Goal: Task Accomplishment & Management: Manage account settings

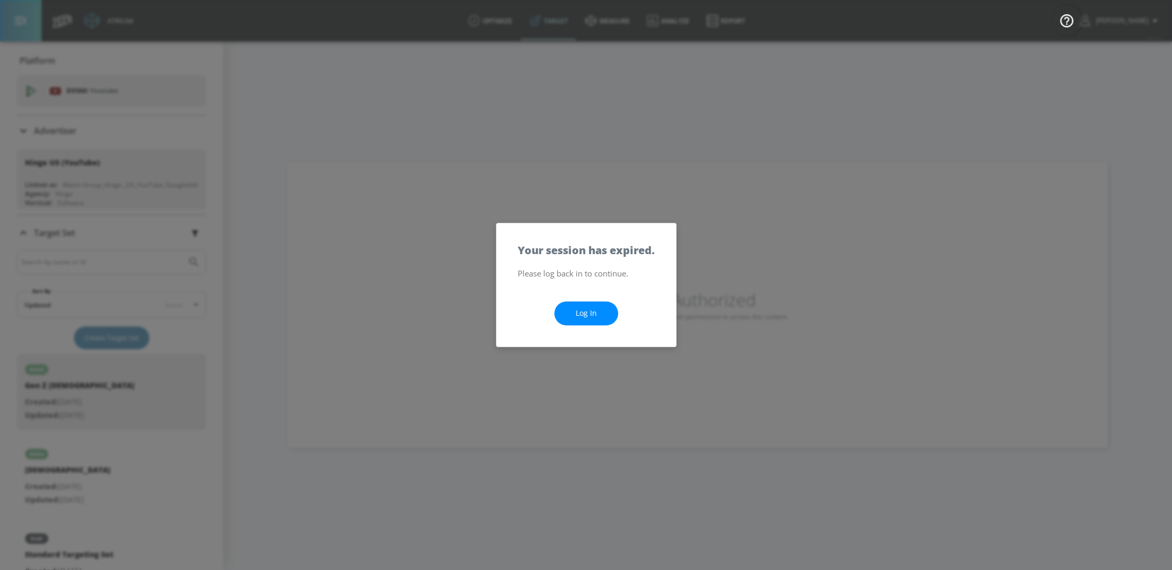
click at [572, 314] on link "Log In" at bounding box center [586, 313] width 64 height 24
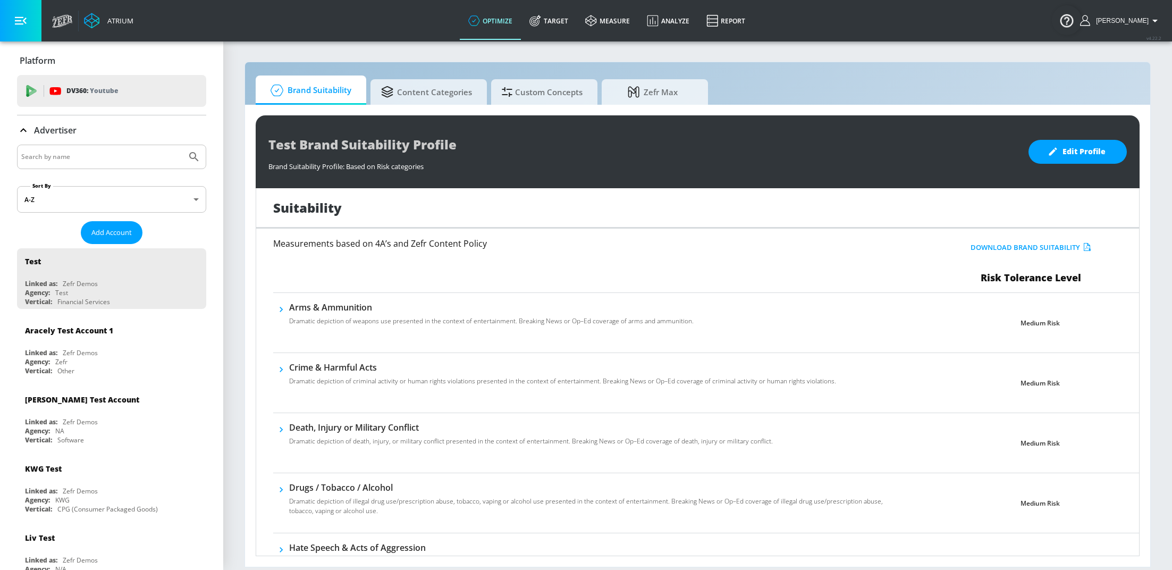
click at [94, 150] on input "Search by name" at bounding box center [101, 157] width 161 height 14
type input "air canada"
click at [182, 145] on button "Submit Search" at bounding box center [193, 156] width 23 height 23
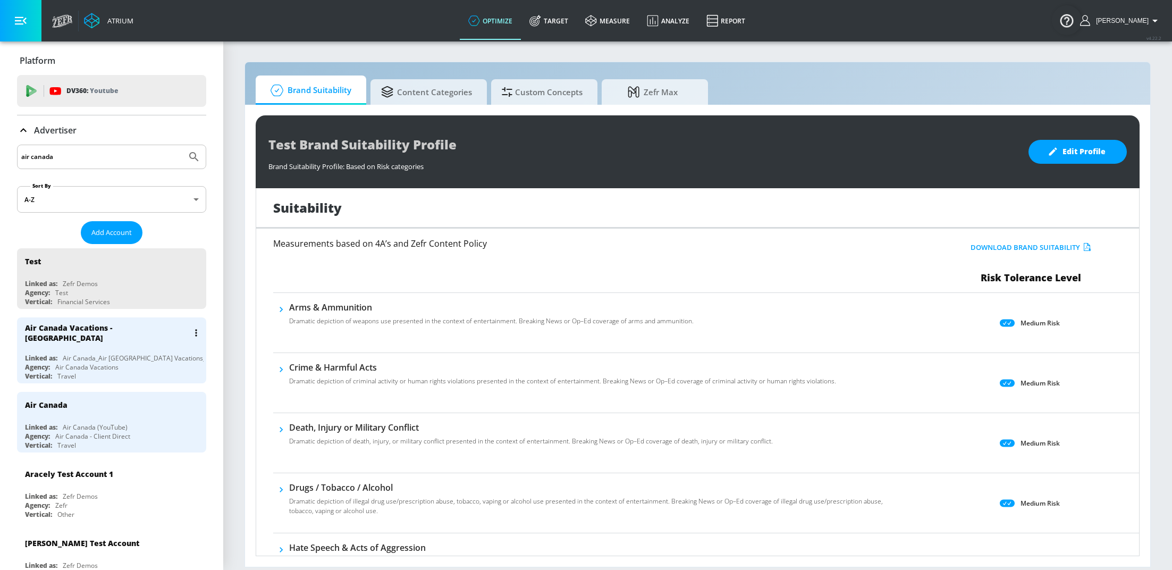
click at [102, 340] on div "Air Canada Vacations - [GEOGRAPHIC_DATA]" at bounding box center [114, 332] width 179 height 31
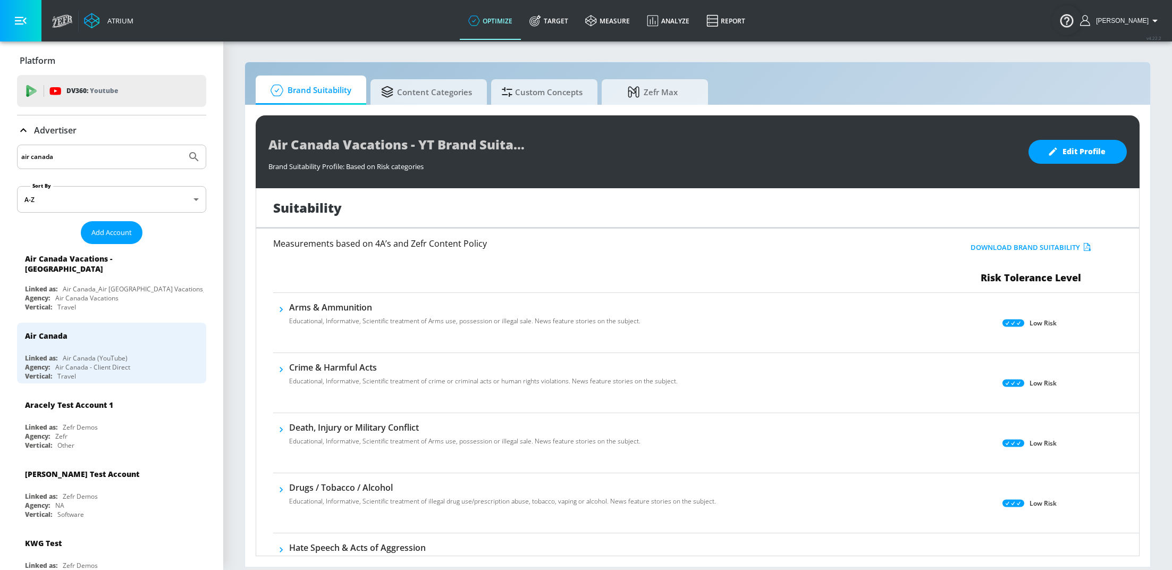
click at [26, 129] on icon at bounding box center [23, 130] width 13 height 13
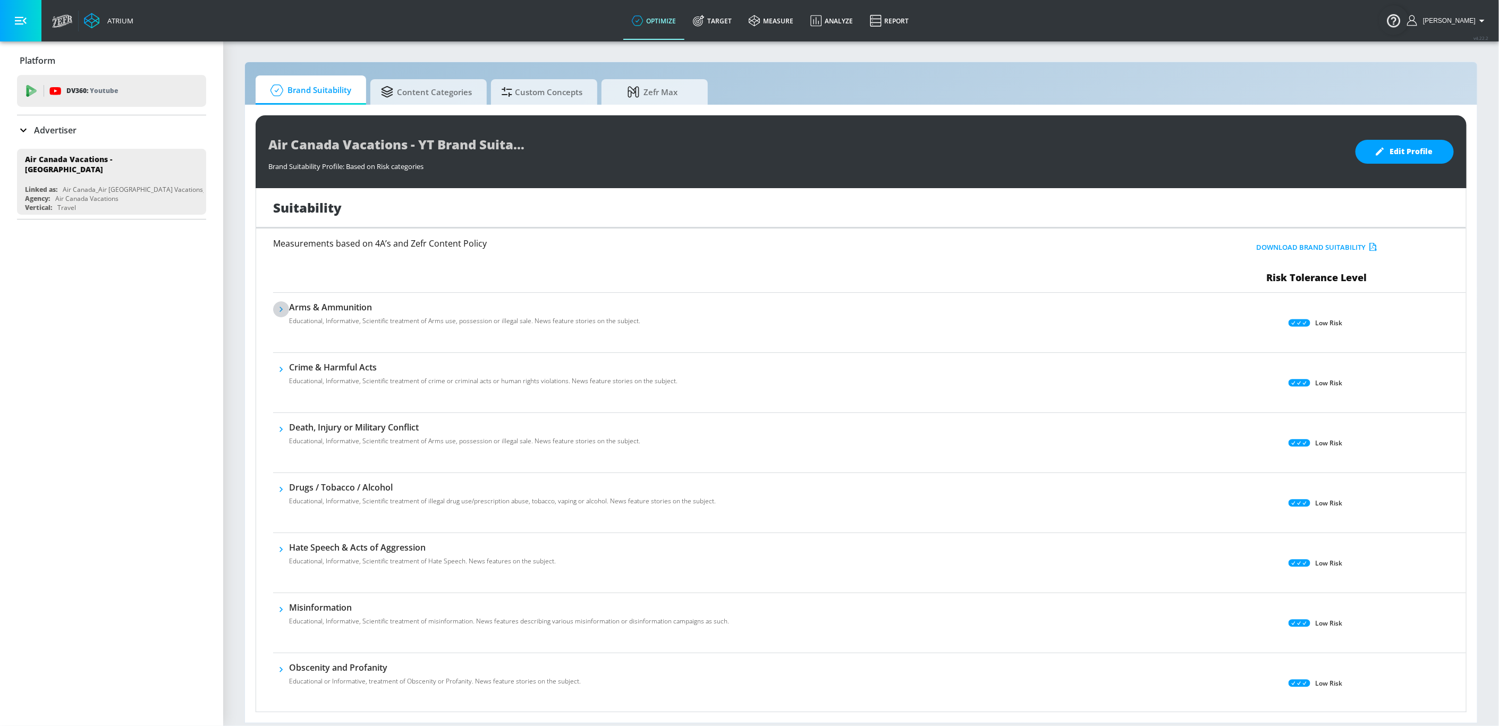
click at [276, 306] on icon "button" at bounding box center [281, 309] width 11 height 11
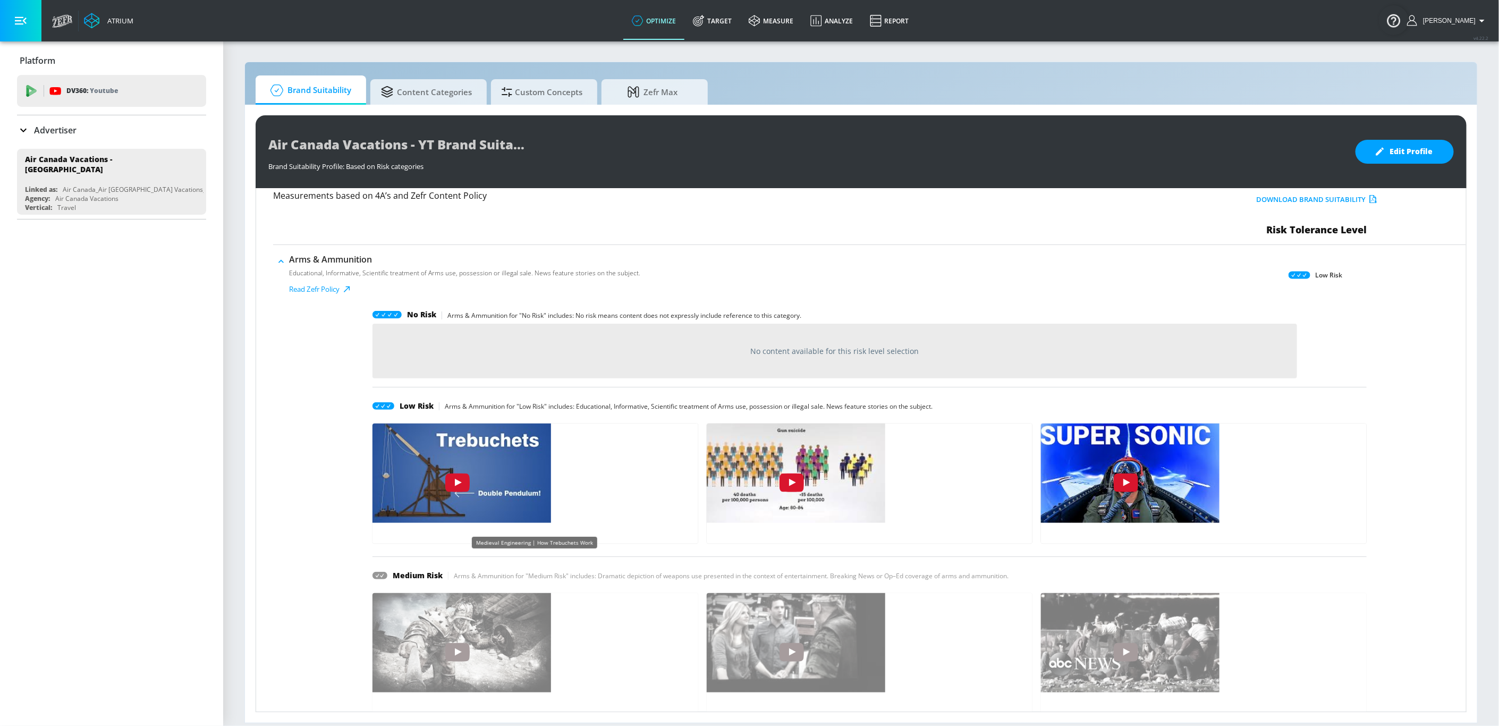
scroll to position [63, 0]
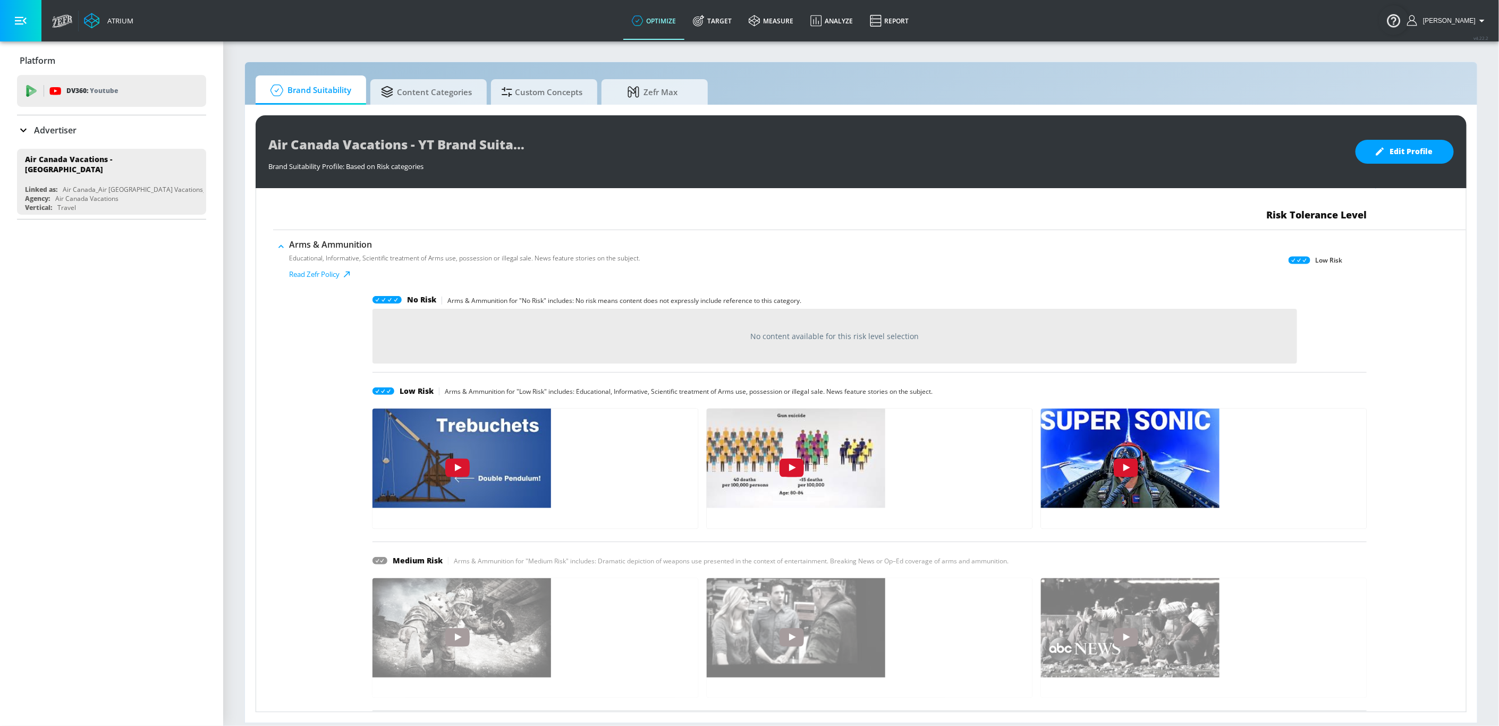
click at [408, 555] on h6 "Medium Risk" at bounding box center [418, 561] width 50 height 12
click at [377, 563] on icon at bounding box center [379, 560] width 15 height 7
click at [279, 249] on icon "button" at bounding box center [281, 246] width 11 height 11
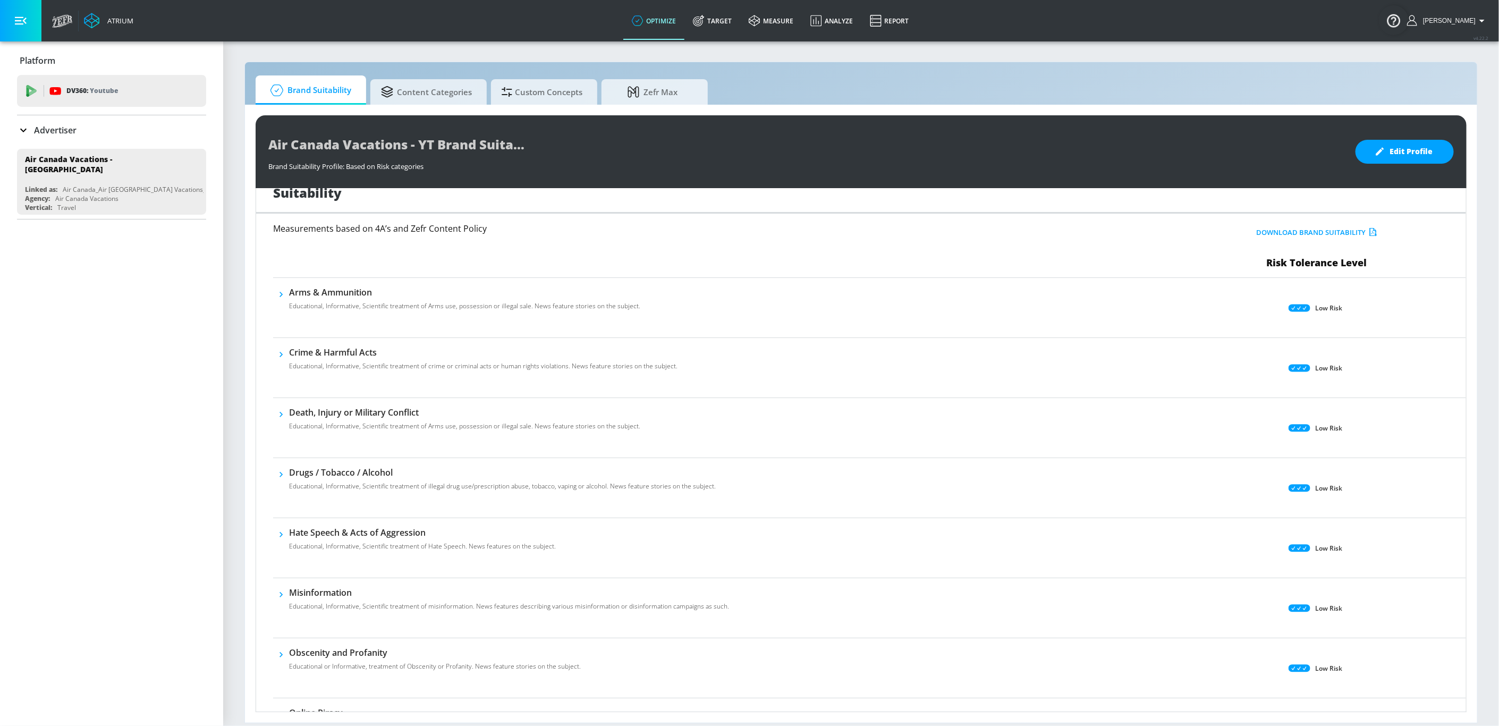
scroll to position [0, 0]
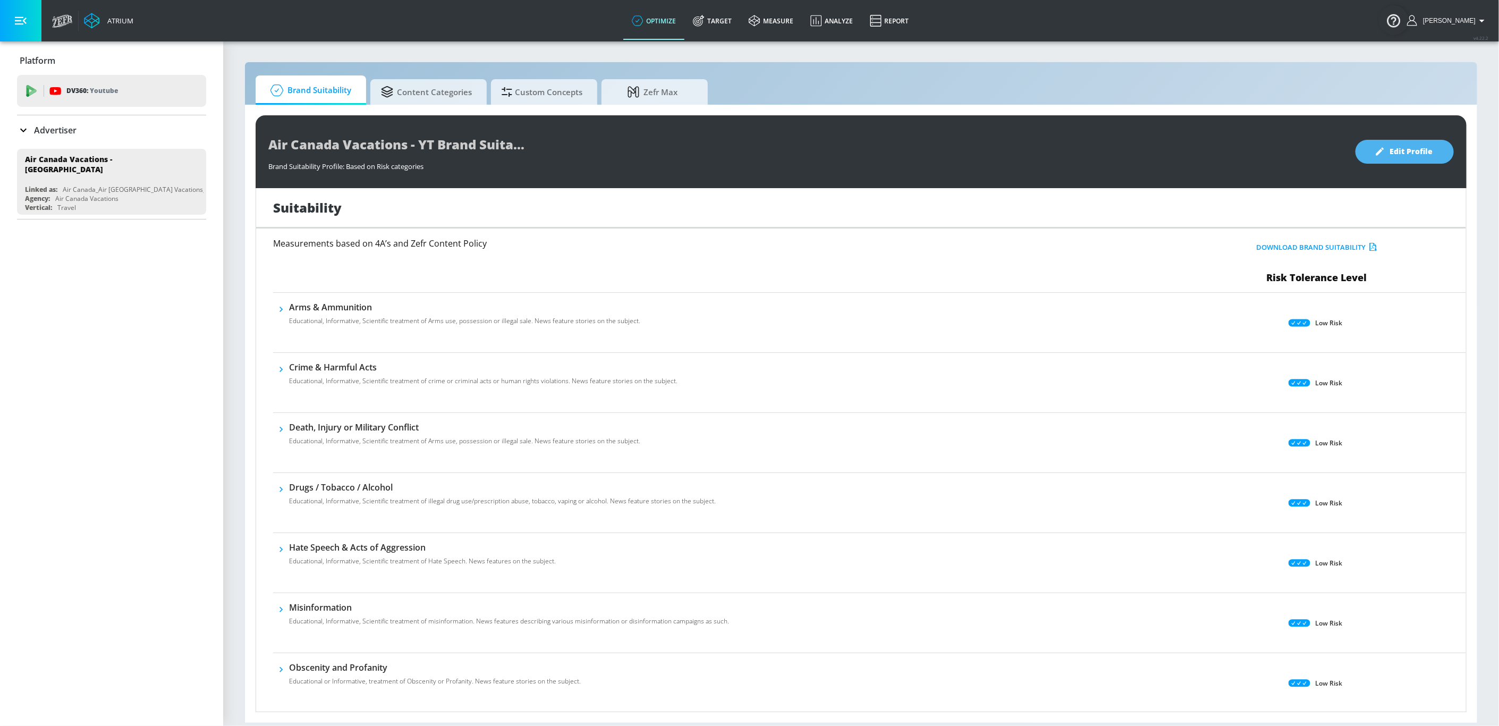
click at [1171, 146] on span "Edit Profile" at bounding box center [1405, 151] width 56 height 13
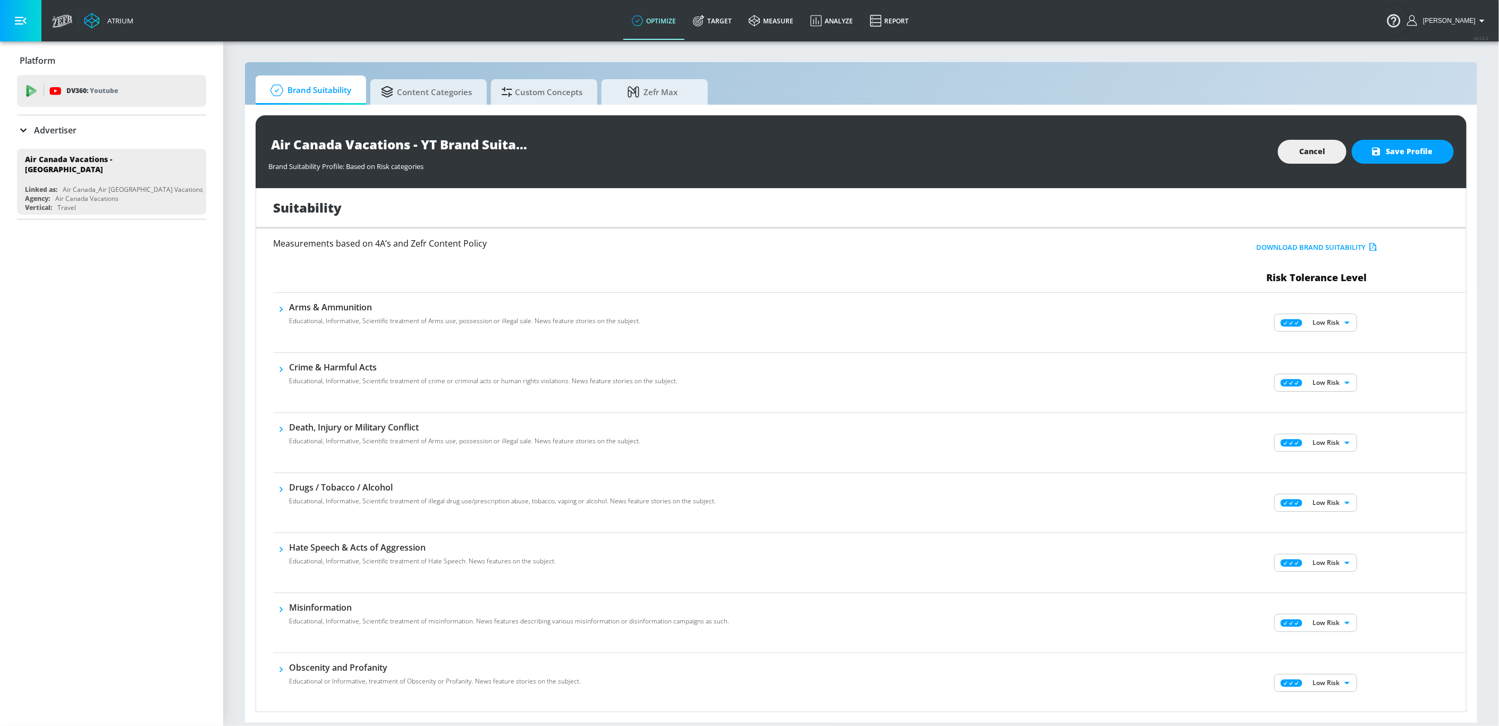
click at [1171, 322] on body "Atrium optimize Target measure Analyze Report optimize Target measure Analyze R…" at bounding box center [749, 363] width 1499 height 726
click at [1171, 360] on p "Low Risk" at bounding box center [1324, 362] width 27 height 10
click at [282, 309] on icon "button" at bounding box center [281, 309] width 11 height 11
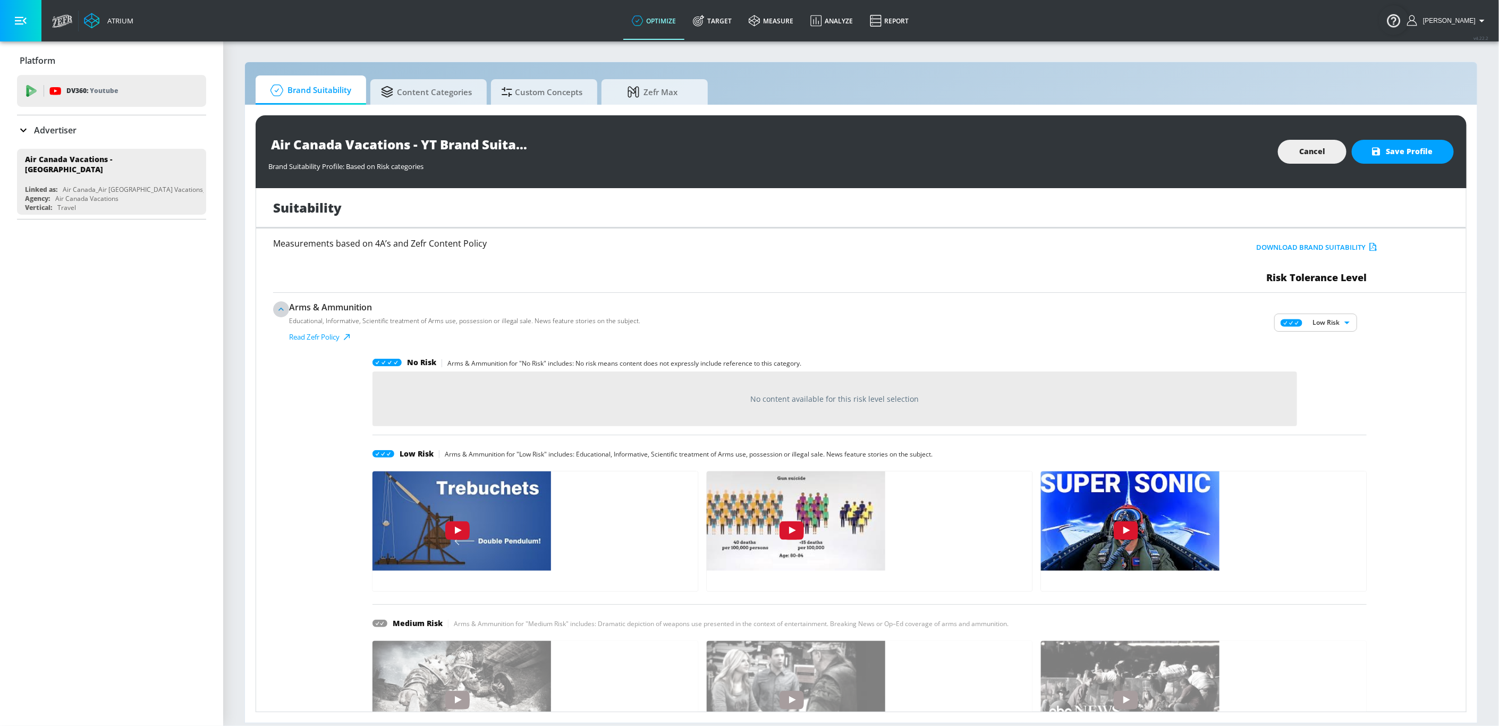
click at [285, 310] on icon "button" at bounding box center [281, 309] width 11 height 11
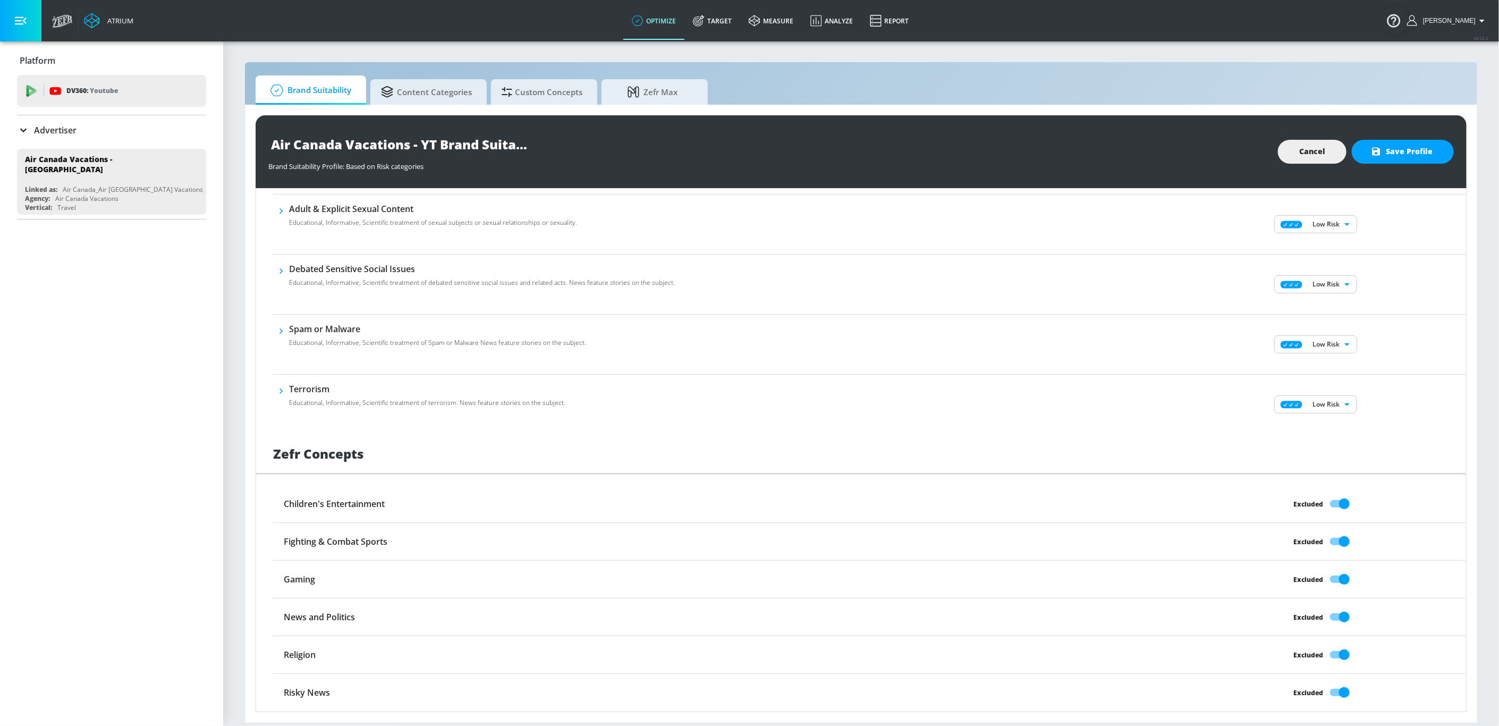
scroll to position [583, 0]
click at [1171, 569] on input "Excluded" at bounding box center [1344, 579] width 61 height 20
click at [1171, 569] on div "Gaming Exclude" at bounding box center [869, 580] width 1193 height 38
click at [1171, 569] on input "Exclude" at bounding box center [1331, 579] width 61 height 20
checkbox input "true"
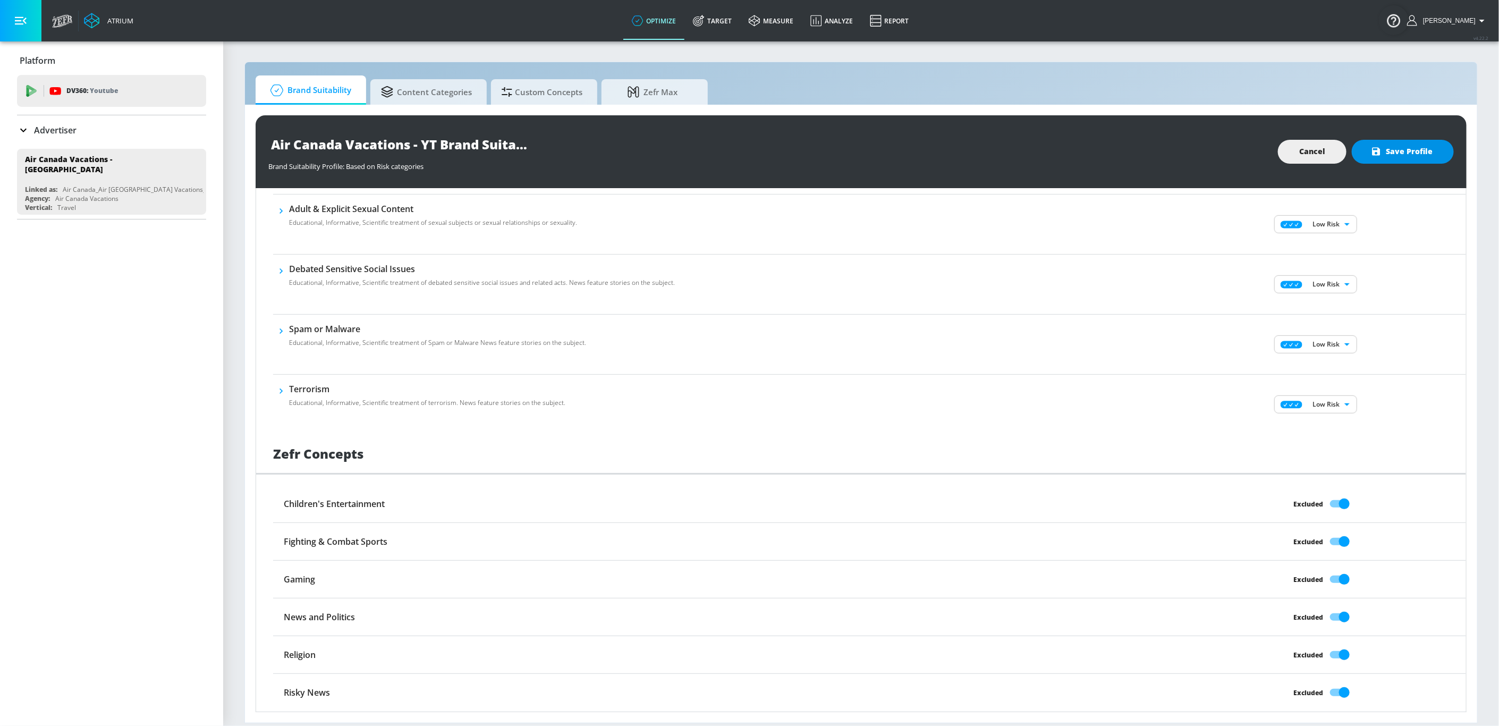
click at [1171, 158] on button "Save Profile" at bounding box center [1403, 152] width 102 height 24
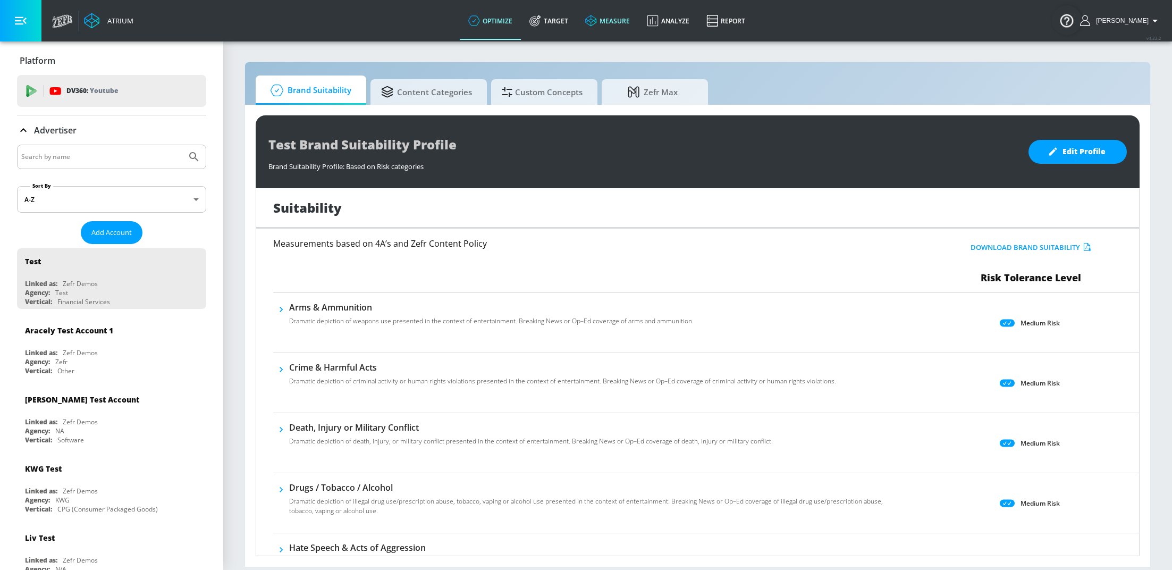
click at [626, 24] on link "measure" at bounding box center [608, 21] width 62 height 38
